Goal: Ask a question: Seek information or help from site administrators or community

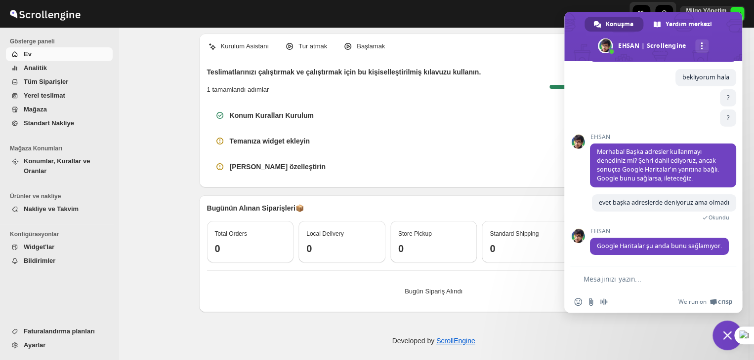
scroll to position [9, 0]
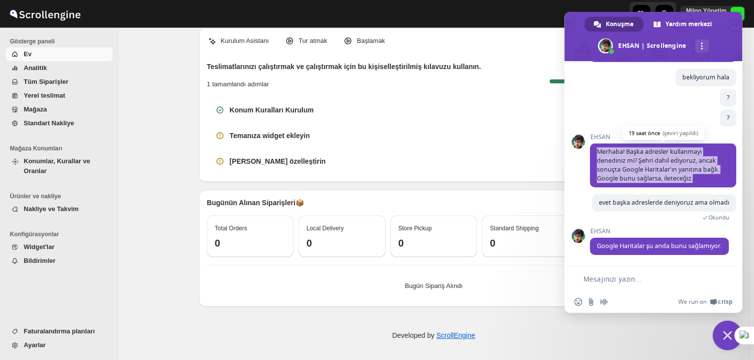
drag, startPoint x: 704, startPoint y: 159, endPoint x: 590, endPoint y: 128, distance: 117.8
click at [590, 144] on span "Merhaba! Başka adresler kullanmayı denediniz mi? Şehri dahil ediyoruz, ancak so…" at bounding box center [663, 166] width 146 height 44
click at [631, 270] on form at bounding box center [642, 280] width 136 height 27
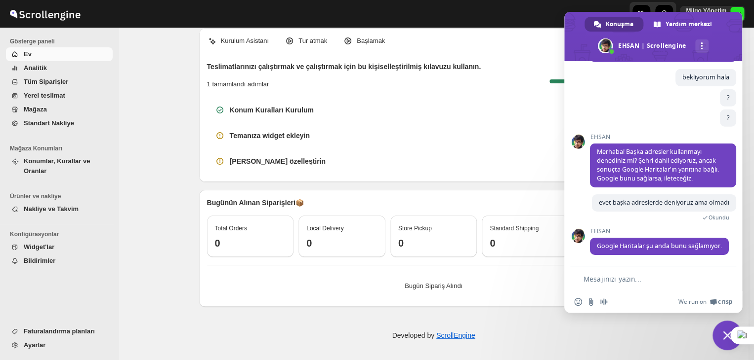
click at [635, 279] on textarea "Mesajınızı yazın..." at bounding box center [646, 279] width 127 height 9
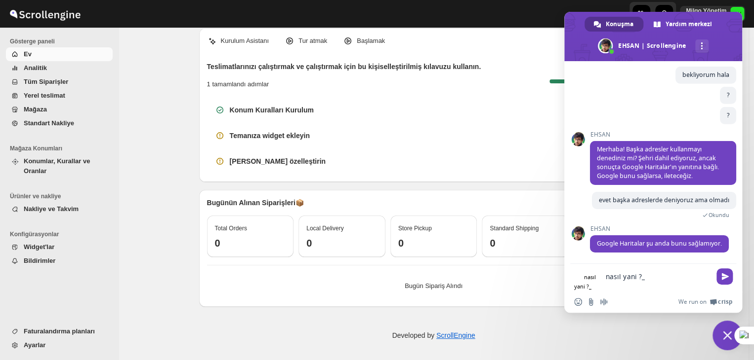
type textarea "nasıl yani ?"
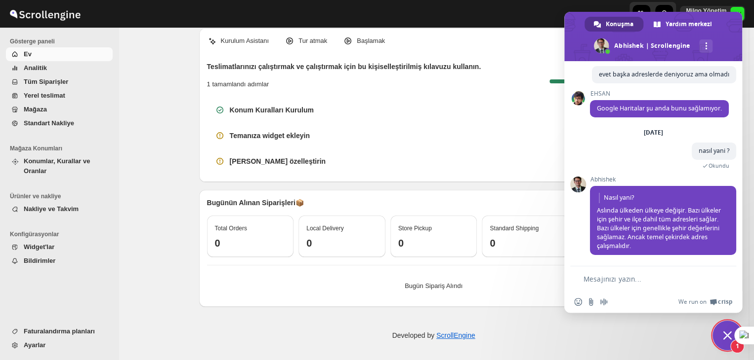
scroll to position [3675, 0]
click at [625, 280] on textarea "Mesajınızı yazın..." at bounding box center [646, 279] width 127 height 9
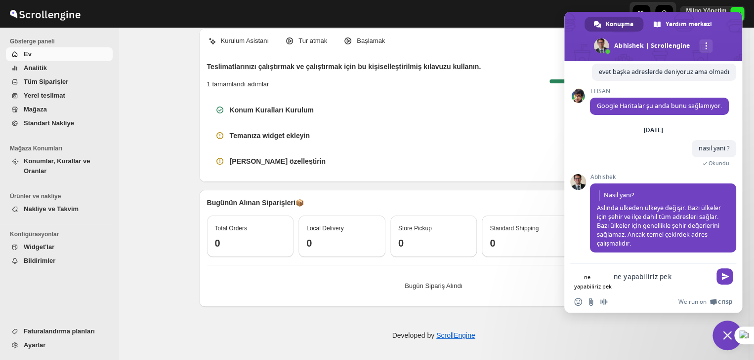
type textarea "ne yapabiliriz peki"
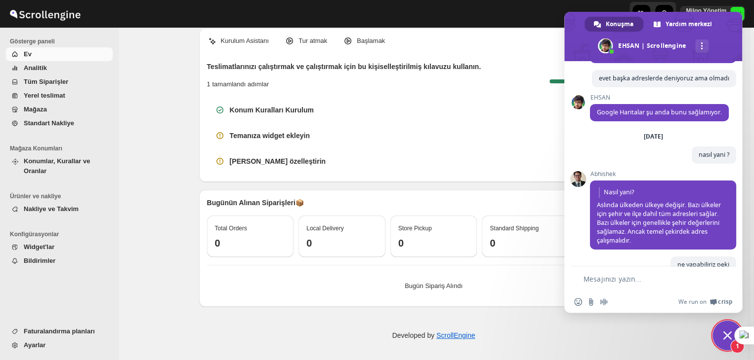
scroll to position [3764, 0]
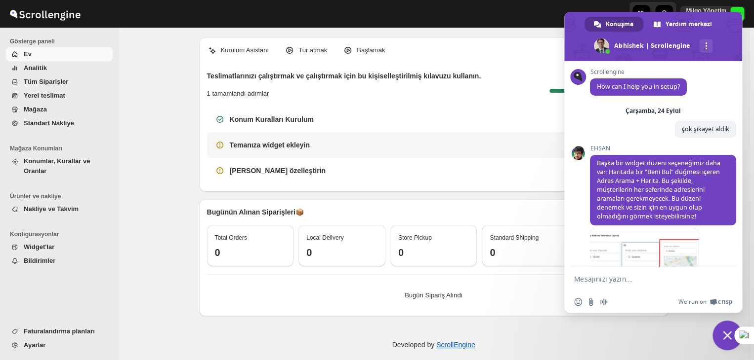
scroll to position [3488, 0]
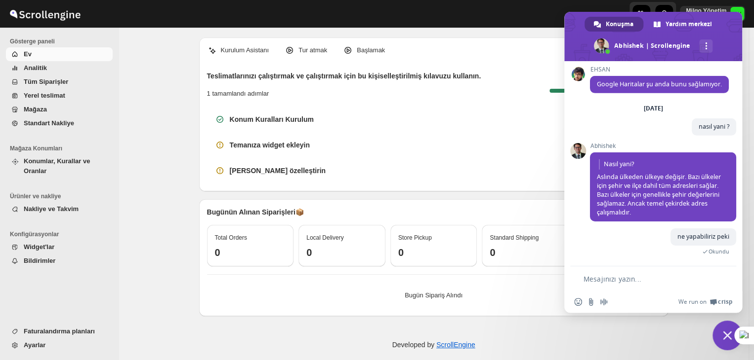
click at [719, 335] on span "Sohbeti kapat" at bounding box center [727, 336] width 30 height 30
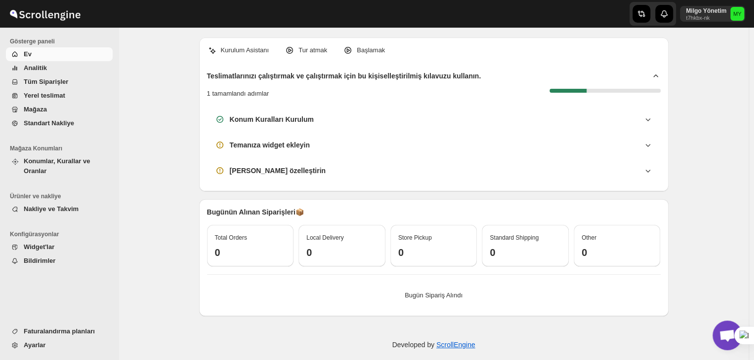
click at [97, 80] on span "Tüm Siparişler" at bounding box center [67, 82] width 87 height 10
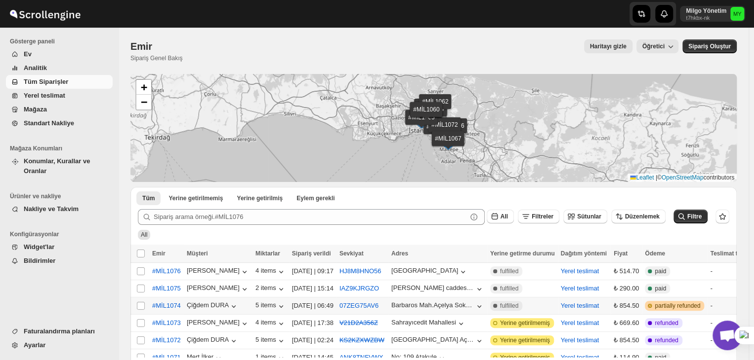
click at [697, 302] on span "partially refunded" at bounding box center [676, 306] width 45 height 8
click at [726, 322] on span "Açık sohbet" at bounding box center [727, 336] width 30 height 30
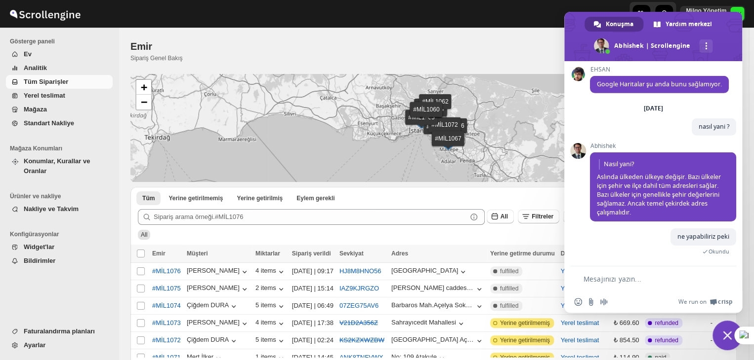
click at [726, 322] on span "Sohbeti kapat" at bounding box center [727, 336] width 30 height 30
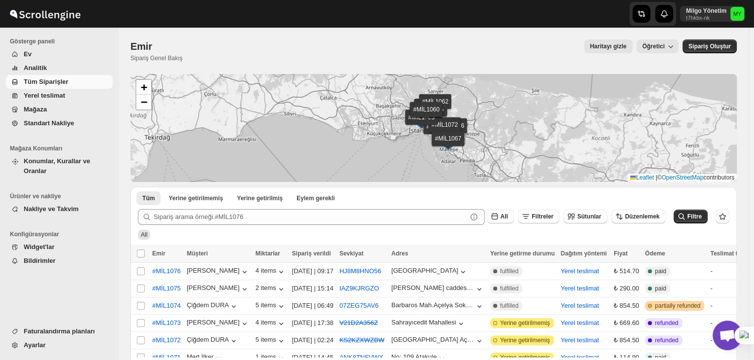
click at [717, 326] on span "Açık sohbet" at bounding box center [727, 336] width 30 height 30
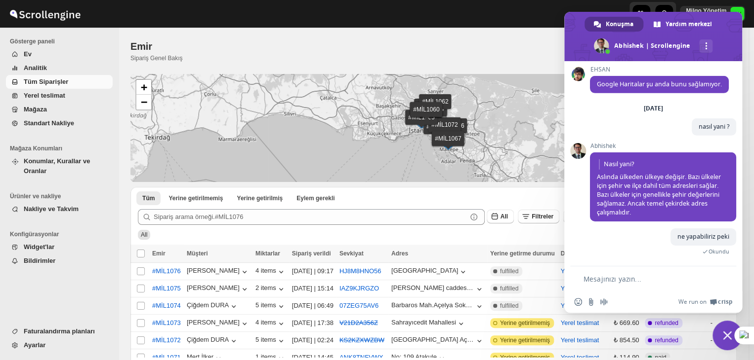
click at [676, 272] on form at bounding box center [642, 280] width 136 height 27
click at [679, 279] on textarea "Mesajınızı yazın..." at bounding box center [646, 279] width 127 height 9
type textarea "?"
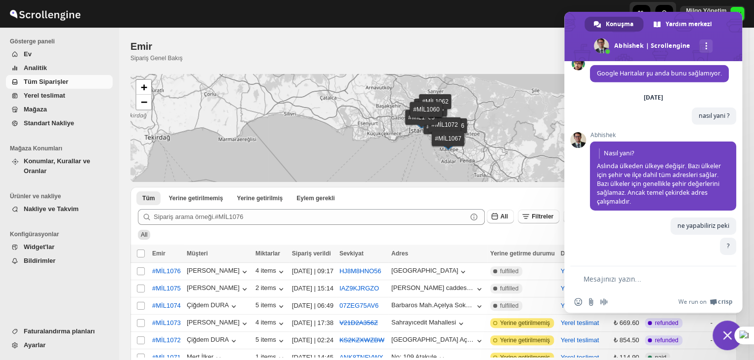
scroll to position [3499, 0]
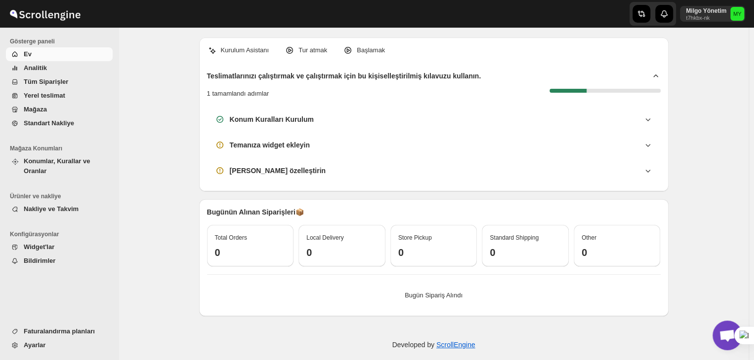
scroll to position [3488, 0]
